Goal: Find specific page/section: Find specific page/section

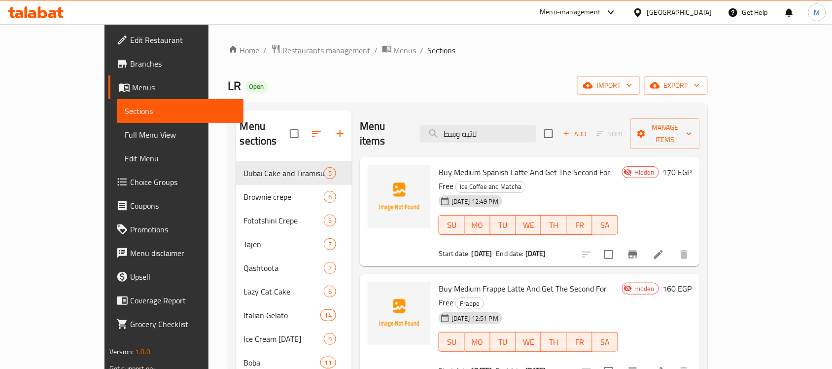
click at [283, 46] on span "Restaurants management" at bounding box center [327, 50] width 88 height 12
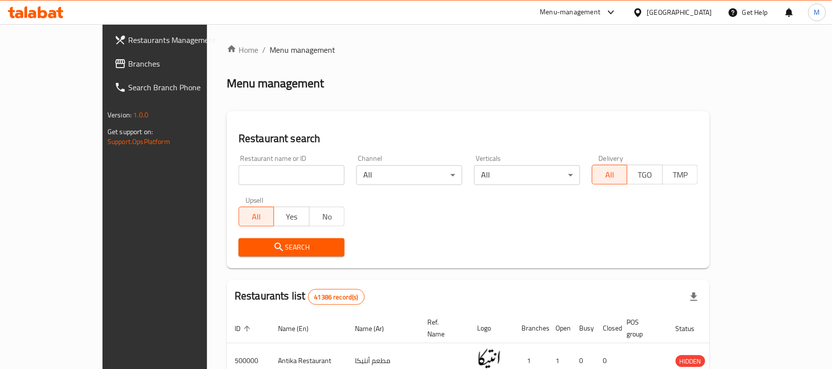
click at [239, 183] on input "search" at bounding box center [292, 175] width 106 height 20
paste input "617891"
type input "617891"
click button "Search" at bounding box center [292, 247] width 106 height 18
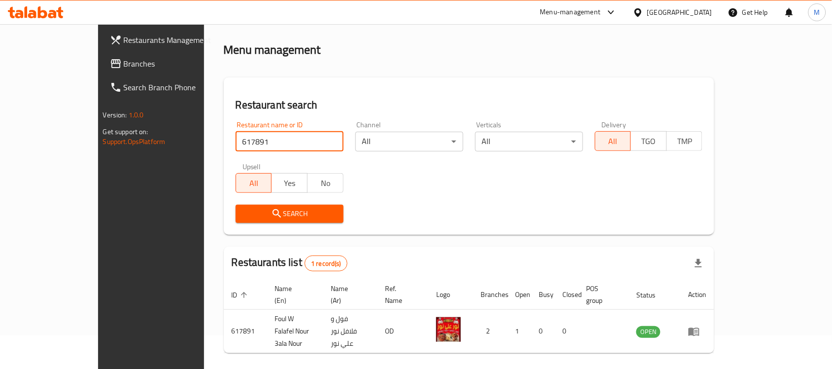
scroll to position [52, 0]
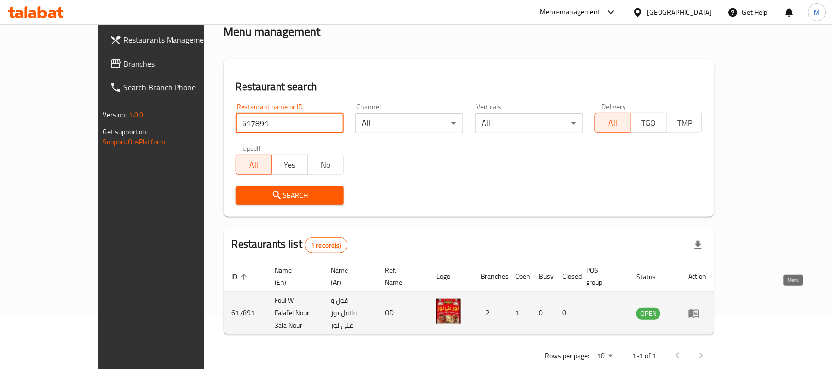
click at [700, 307] on icon "enhanced table" at bounding box center [694, 313] width 12 height 12
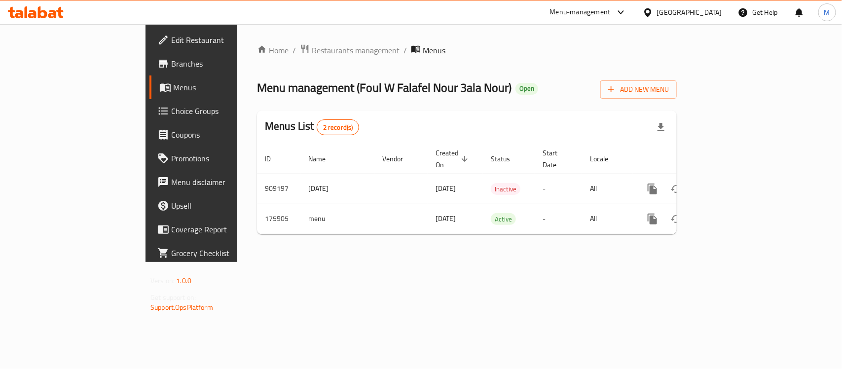
click at [171, 68] on span "Branches" at bounding box center [224, 64] width 107 height 12
